Goal: Information Seeking & Learning: Stay updated

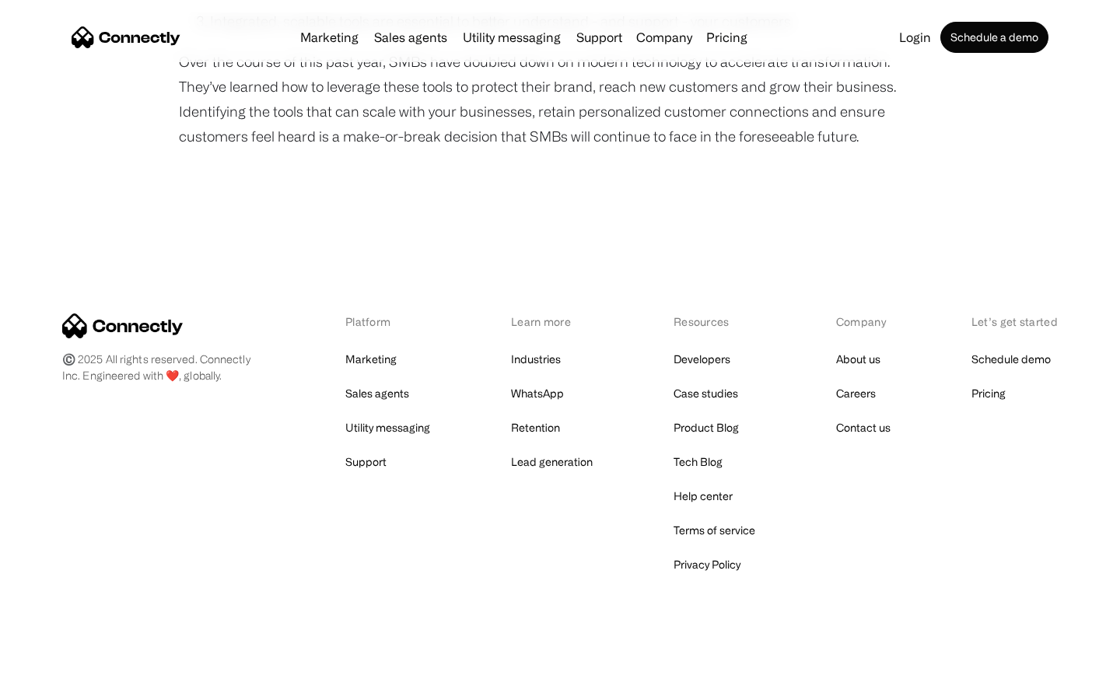
scroll to position [1333, 0]
